Goal: Task Accomplishment & Management: Use online tool/utility

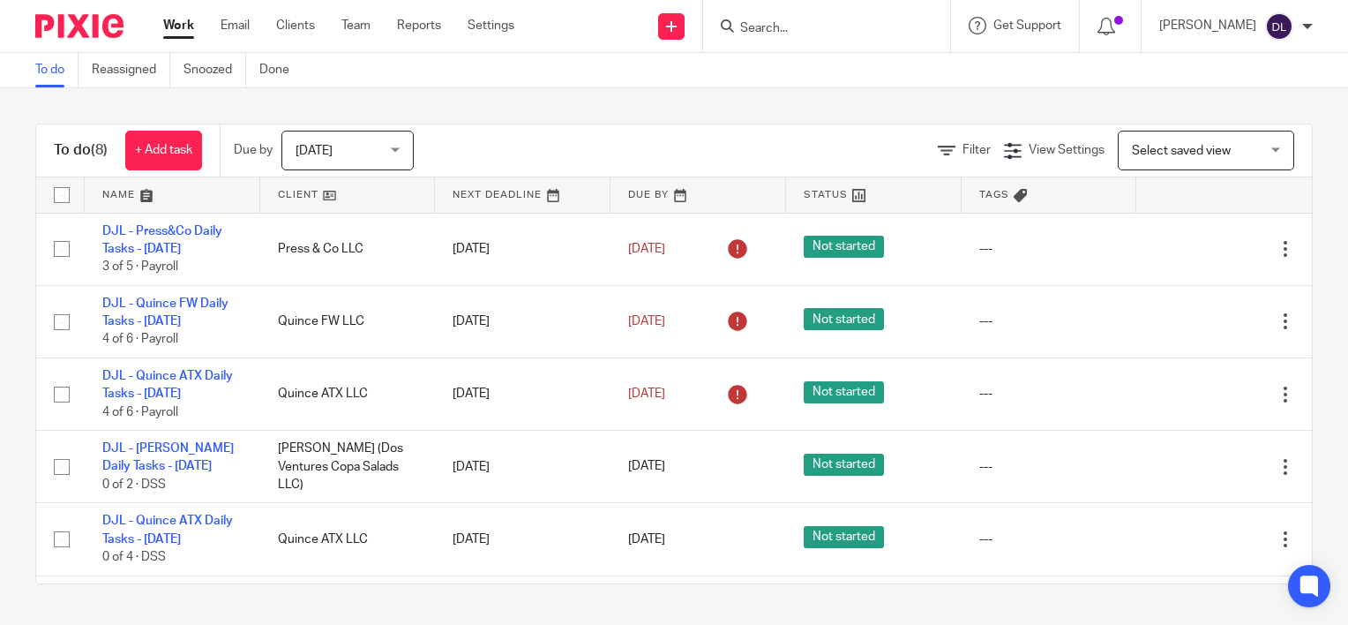
click at [122, 187] on link at bounding box center [173, 194] width 176 height 35
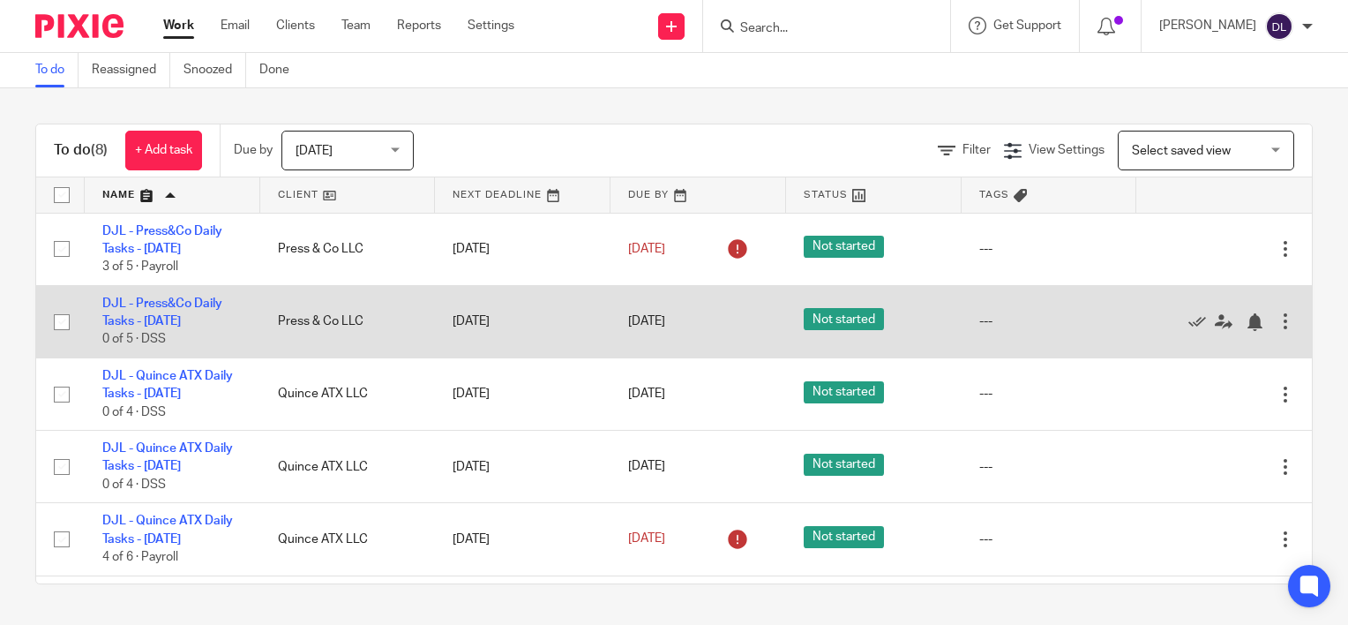
click at [177, 312] on td "DJL - Press&Co Daily Tasks - Tuesday 0 of 5 · DSS" at bounding box center [173, 321] width 176 height 72
click at [176, 318] on link "DJL - Press&Co Daily Tasks - [DATE]" at bounding box center [162, 312] width 120 height 30
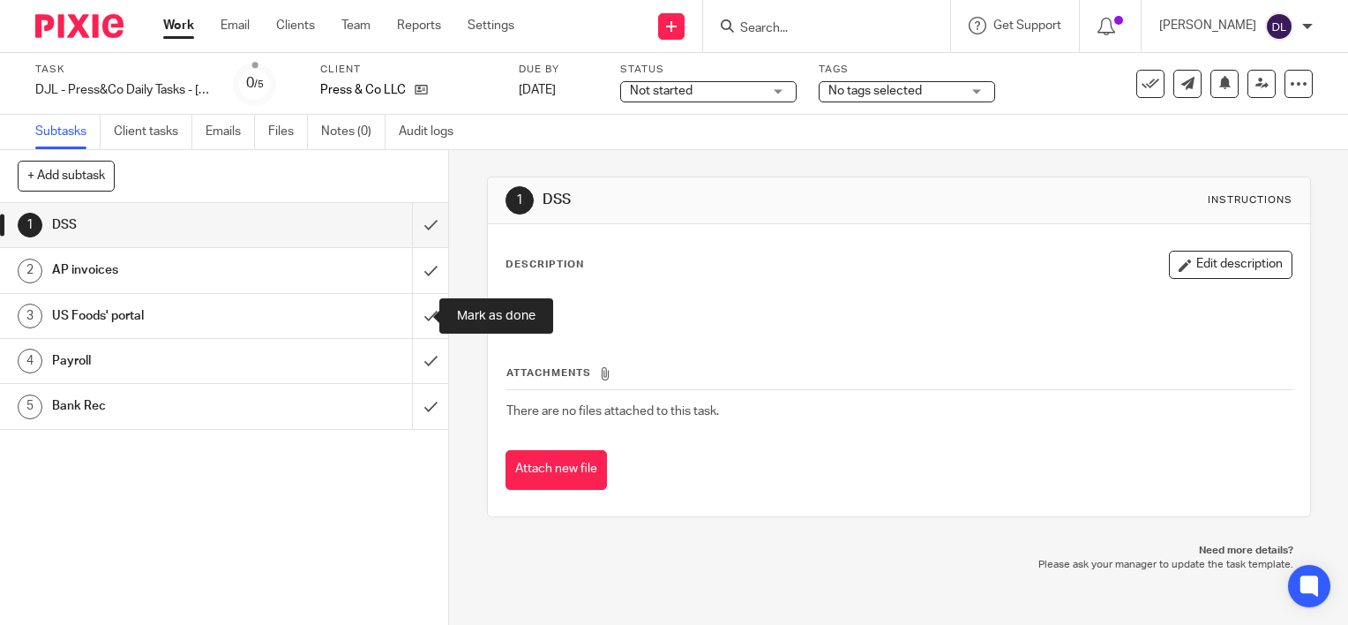
click at [405, 307] on input "submit" at bounding box center [224, 316] width 448 height 44
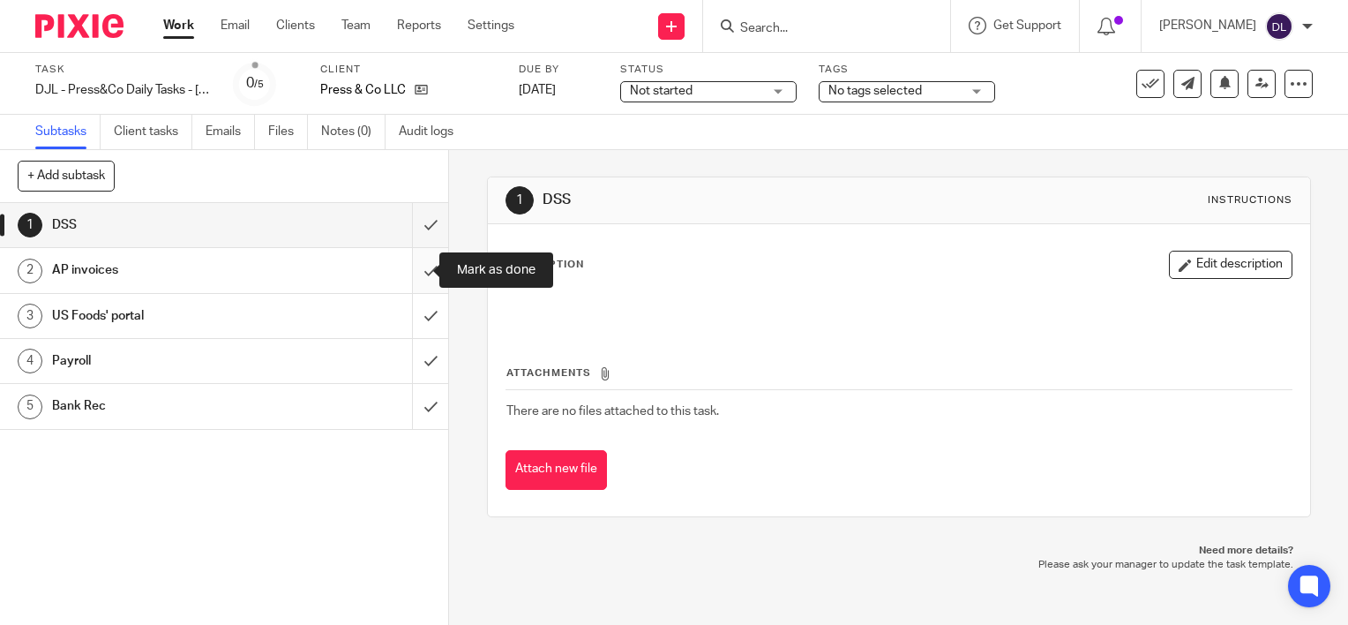
click at [415, 279] on input "submit" at bounding box center [224, 270] width 448 height 44
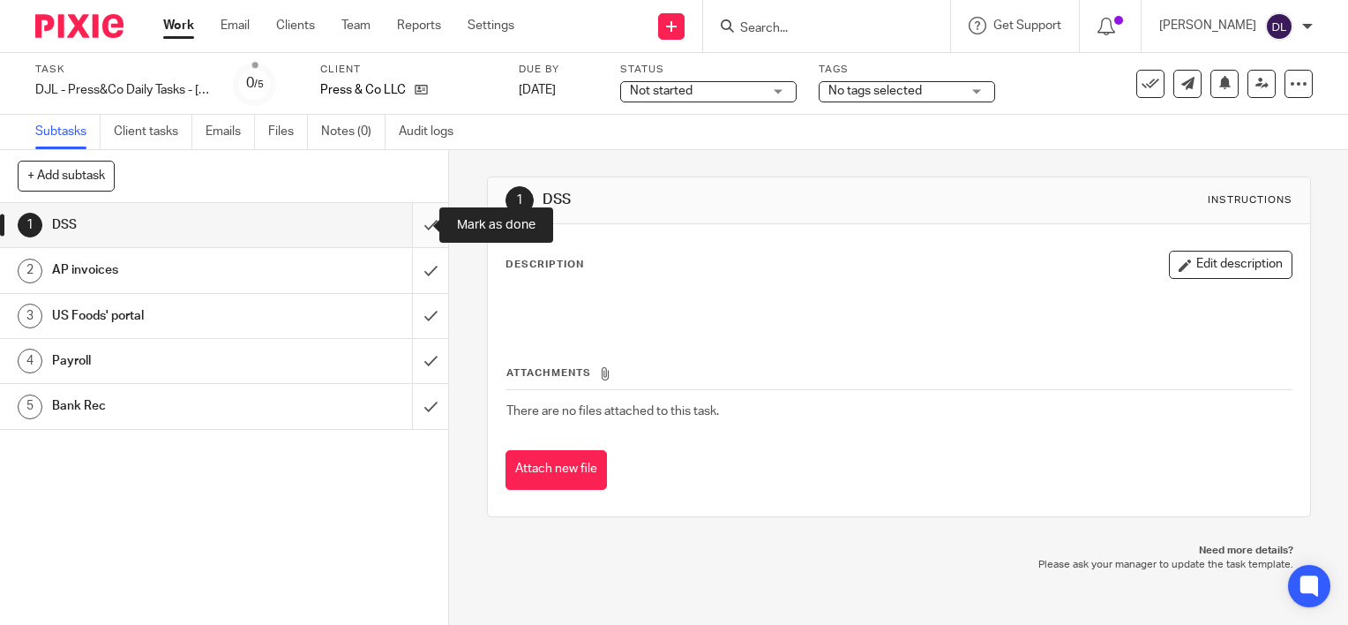
click at [412, 222] on input "submit" at bounding box center [224, 225] width 448 height 44
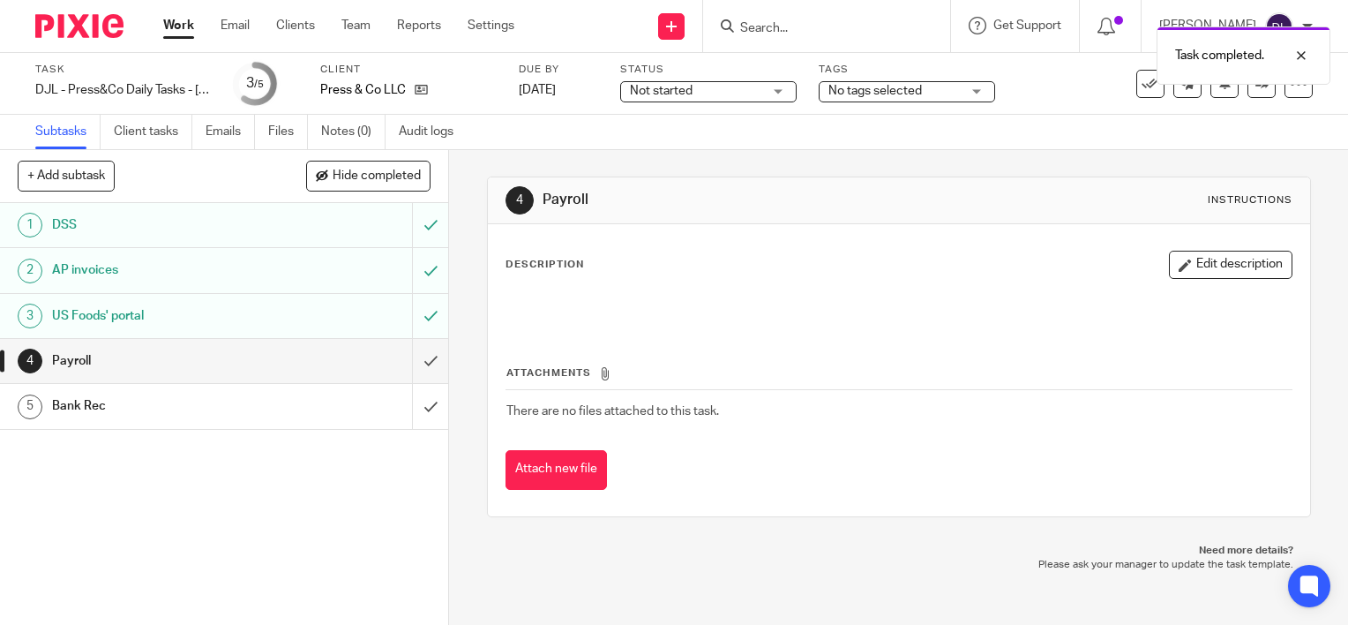
click at [172, 22] on link "Work" at bounding box center [178, 26] width 31 height 18
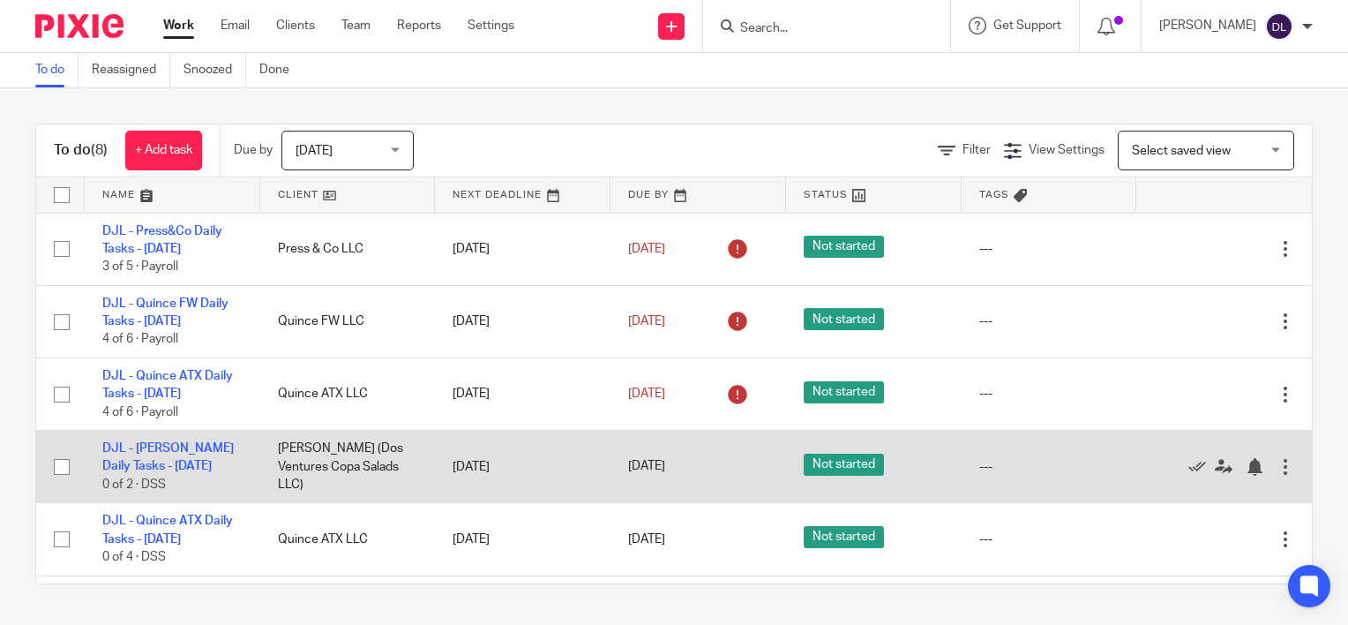
click at [1277, 462] on div at bounding box center [1286, 467] width 18 height 18
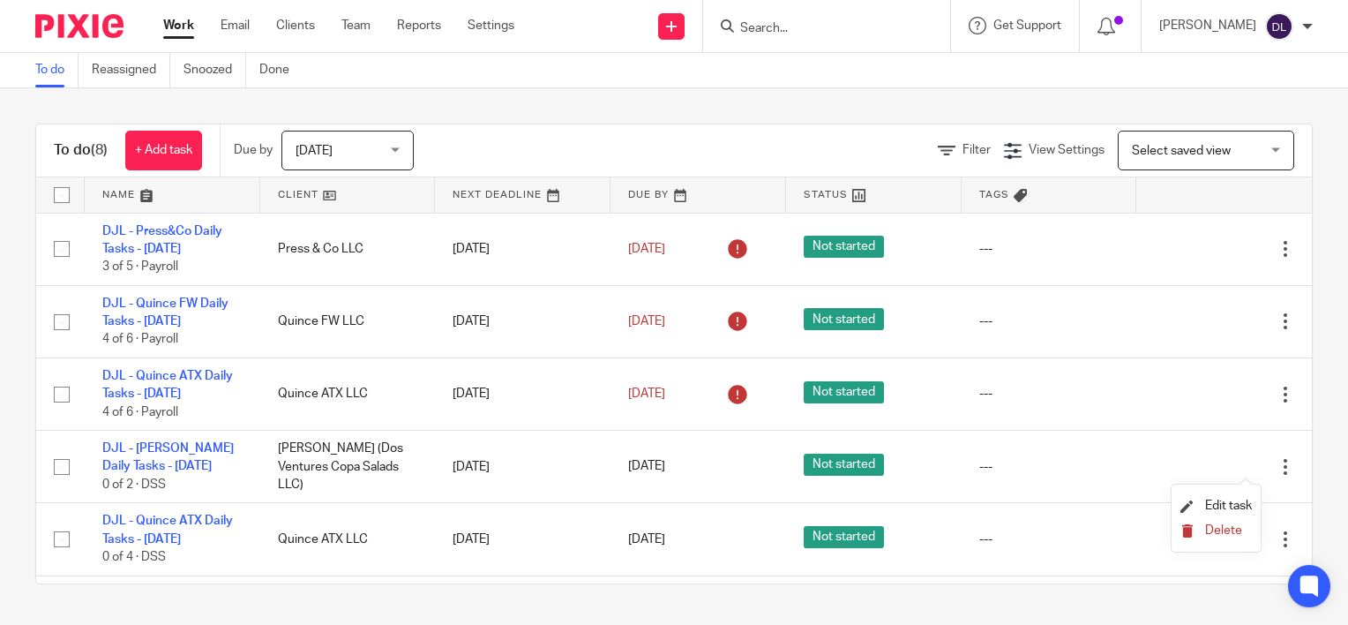
click at [1200, 526] on button "Delete" at bounding box center [1215, 531] width 71 height 14
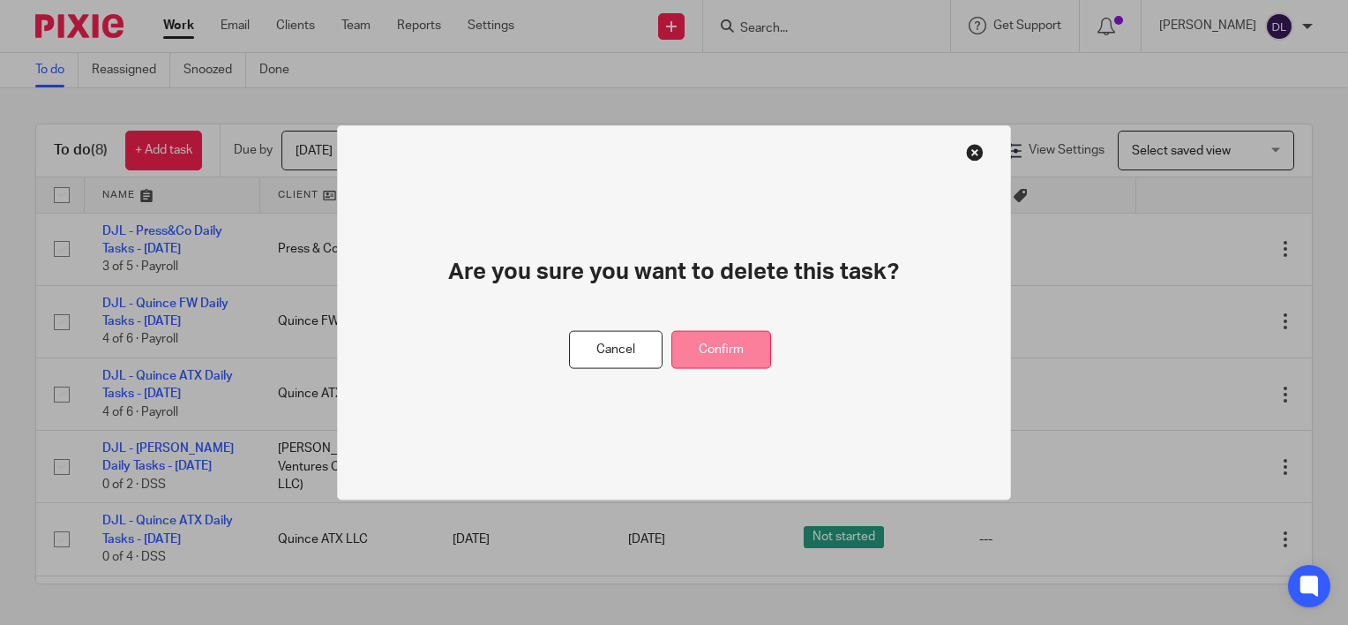
click at [697, 355] on button "Confirm" at bounding box center [721, 350] width 100 height 38
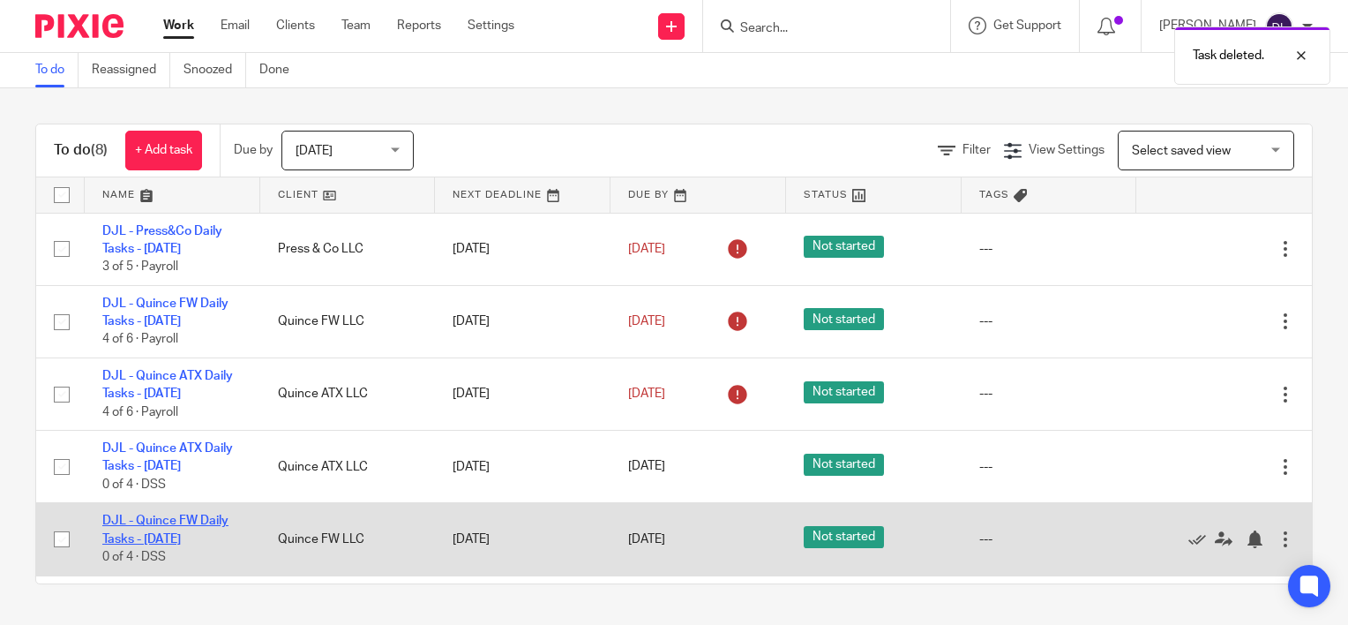
click at [191, 519] on link "DJL - Quince FW Daily Tasks - [DATE]" at bounding box center [165, 529] width 126 height 30
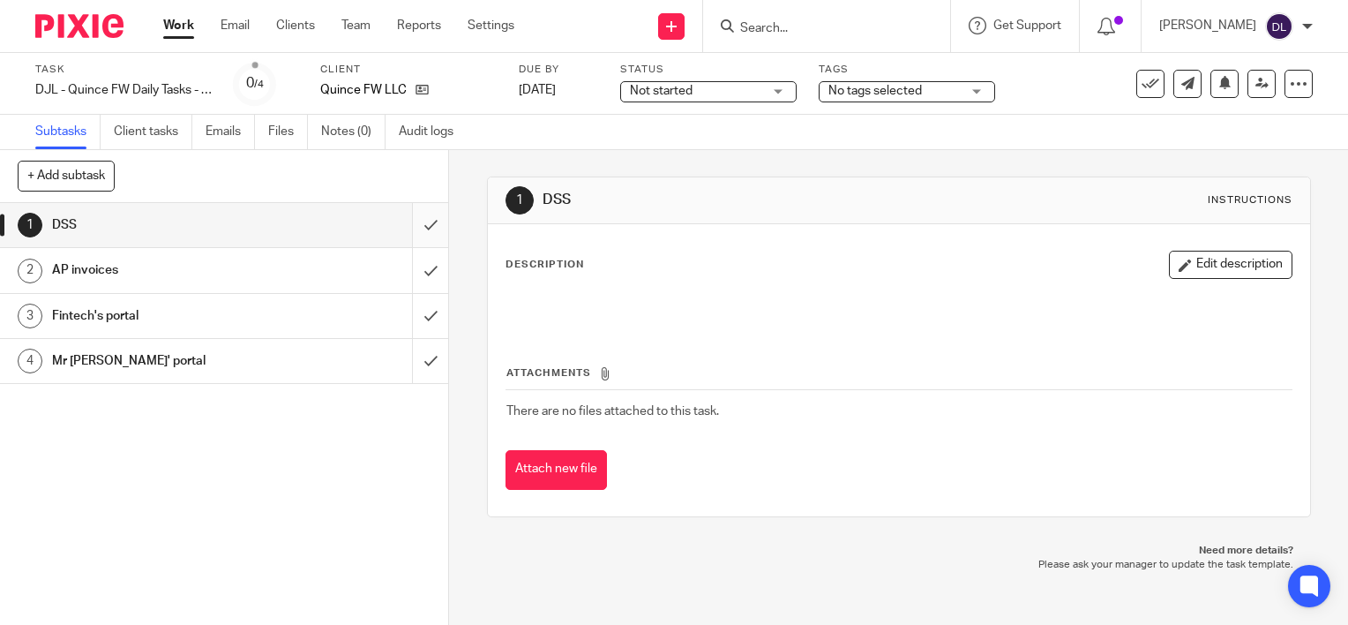
drag, startPoint x: 412, startPoint y: 278, endPoint x: 413, endPoint y: 240, distance: 37.9
click at [412, 276] on input "submit" at bounding box center [224, 270] width 448 height 44
click at [413, 225] on input "submit" at bounding box center [224, 225] width 448 height 44
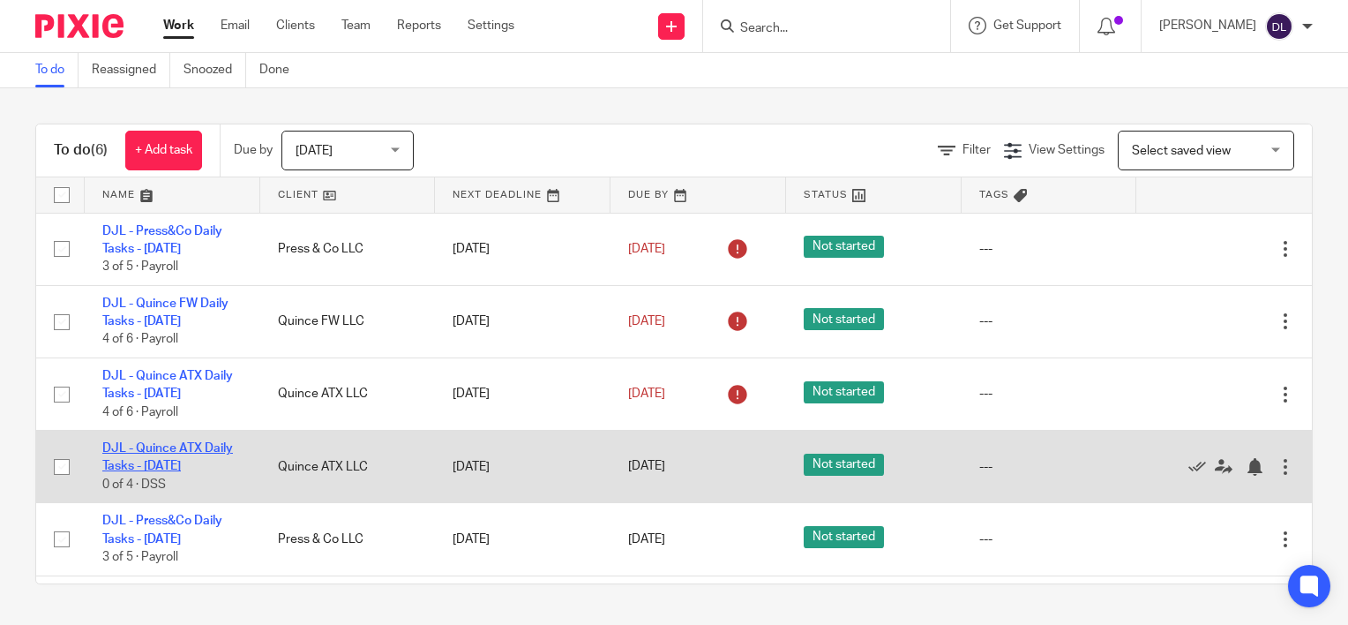
click at [176, 460] on link "DJL - Quince ATX Daily Tasks - [DATE]" at bounding box center [167, 457] width 131 height 30
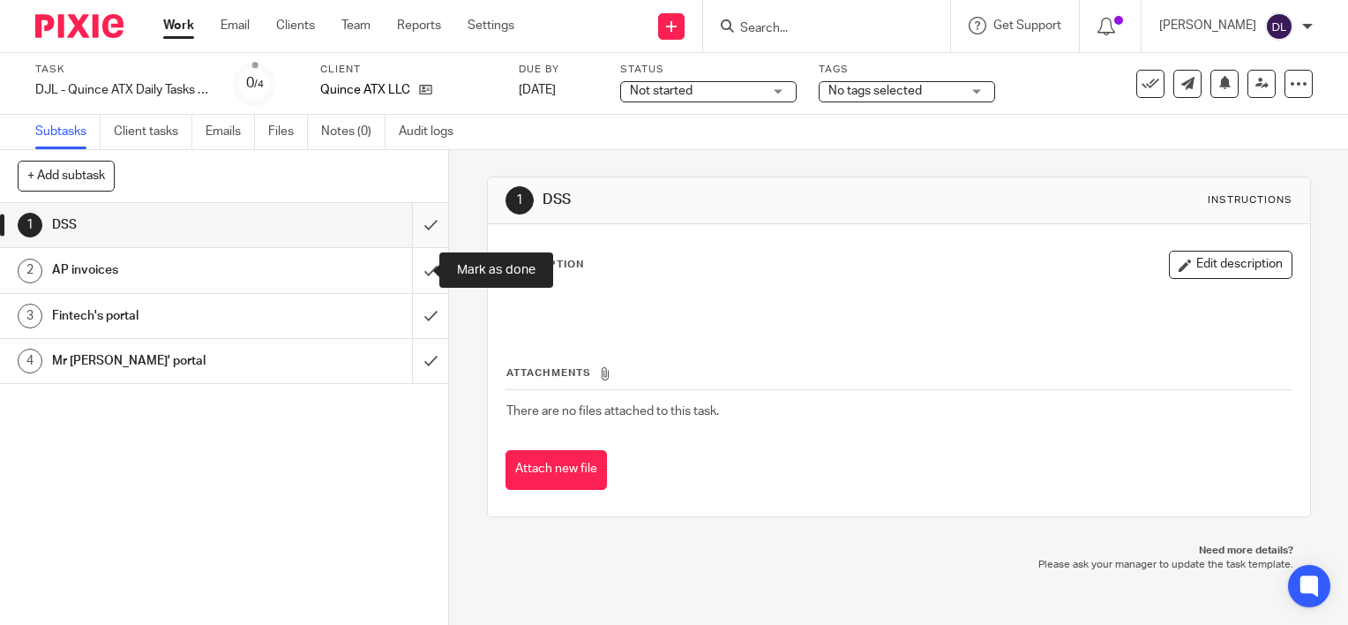
drag, startPoint x: 414, startPoint y: 272, endPoint x: 406, endPoint y: 227, distance: 45.7
click at [413, 268] on input "submit" at bounding box center [224, 270] width 448 height 44
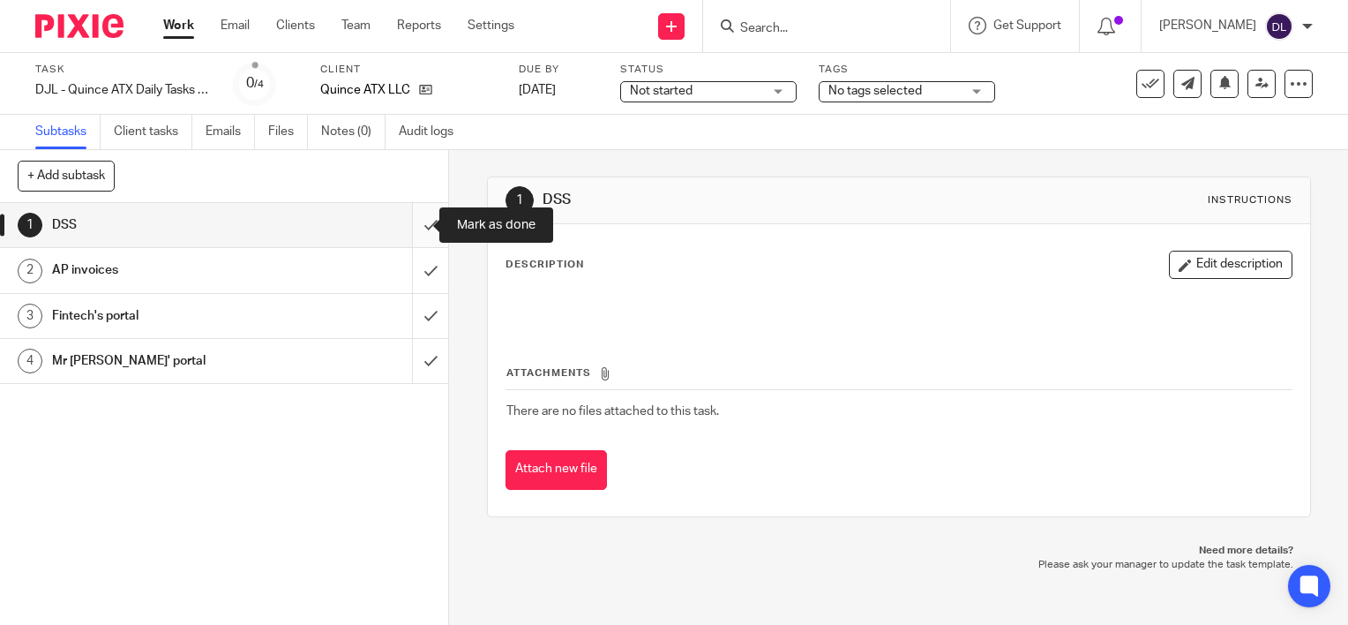
click at [406, 217] on input "submit" at bounding box center [224, 225] width 448 height 44
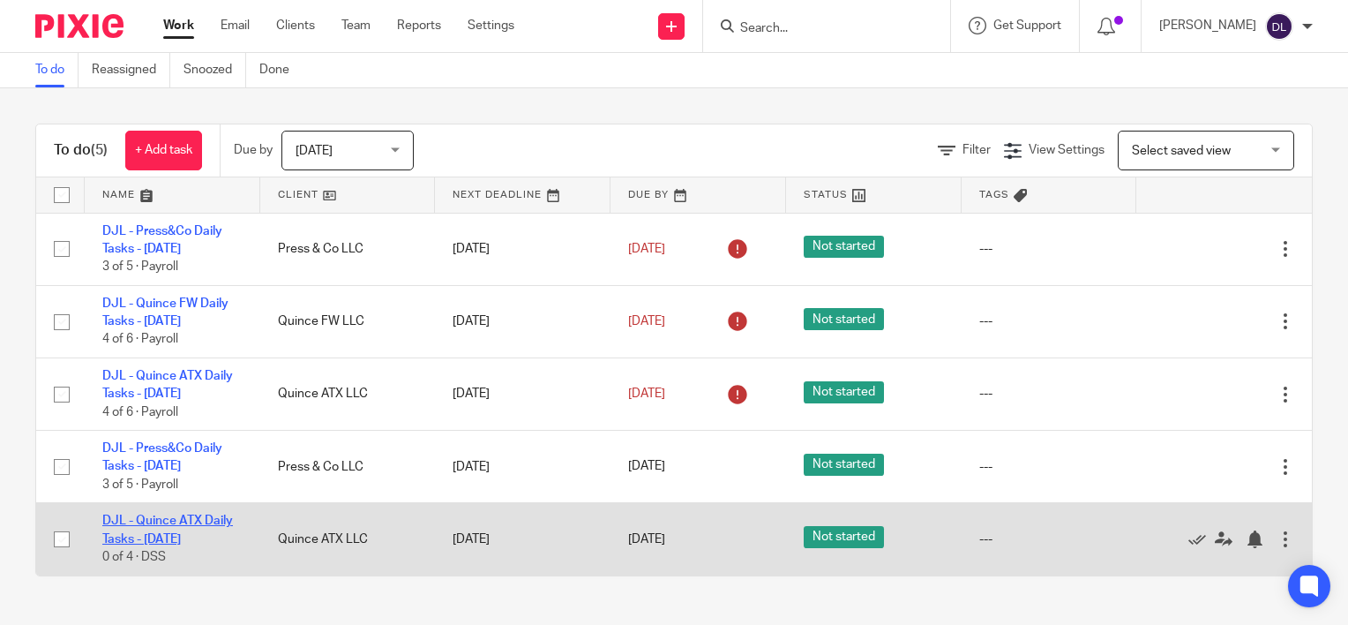
click at [185, 524] on link "DJL - Quince ATX Daily Tasks - [DATE]" at bounding box center [167, 529] width 131 height 30
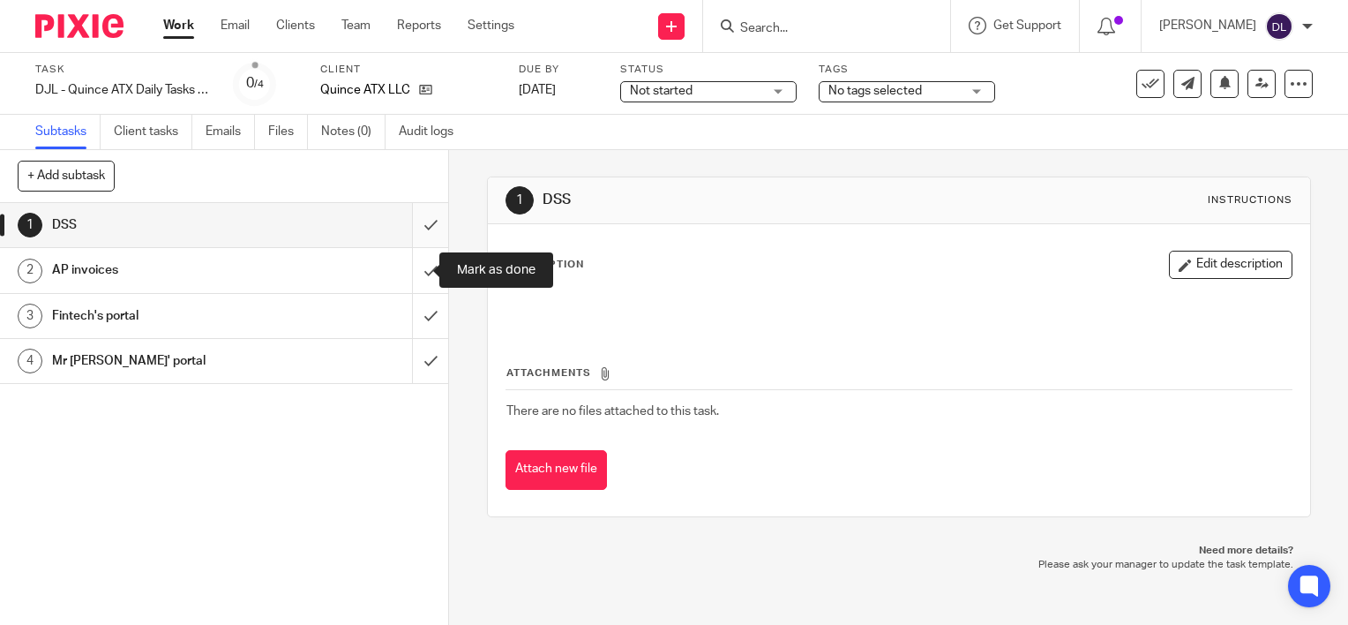
click at [413, 258] on input "submit" at bounding box center [224, 270] width 448 height 44
click at [409, 229] on input "submit" at bounding box center [224, 225] width 448 height 44
